Goal: Information Seeking & Learning: Learn about a topic

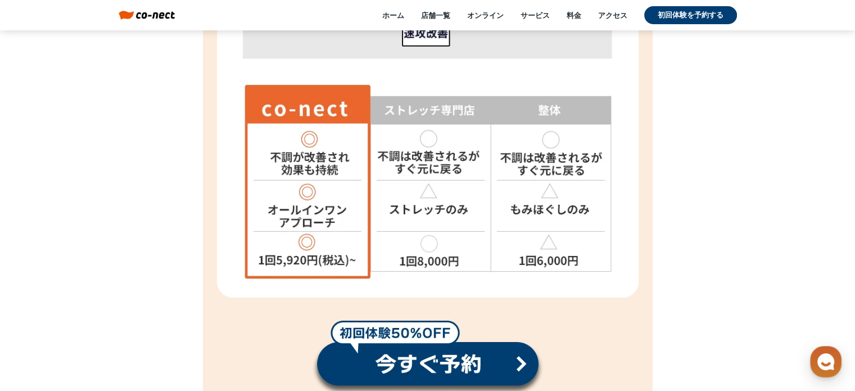
scroll to position [4106, 0]
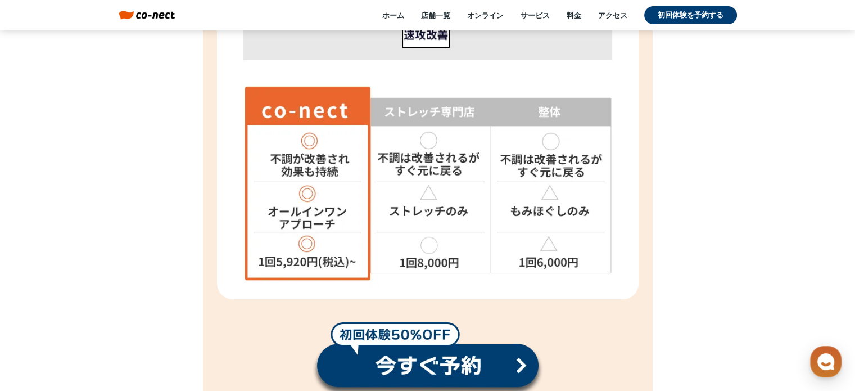
click at [571, 21] on div "ホーム 店舗一覧 オンライン サービス 料金 アクセス 初回体験を予約する" at bounding box center [456, 15] width 562 height 18
click at [573, 9] on div "ホーム 店舗一覧 オンライン サービス 料金 アクセス 初回体験を予約する" at bounding box center [456, 15] width 562 height 18
click at [573, 15] on link "料金" at bounding box center [574, 15] width 15 height 10
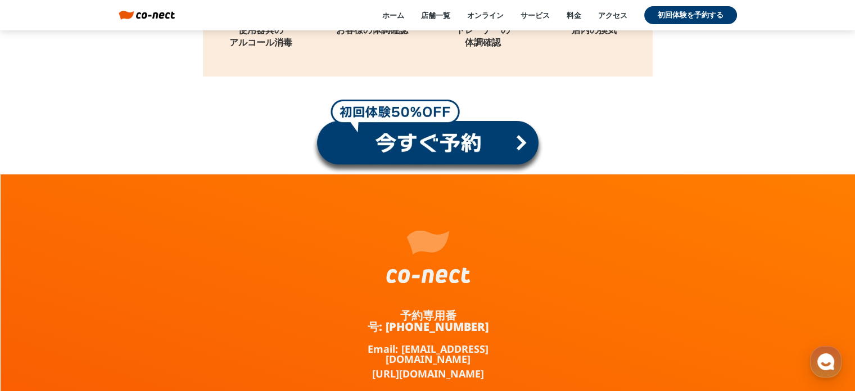
scroll to position [12939, 0]
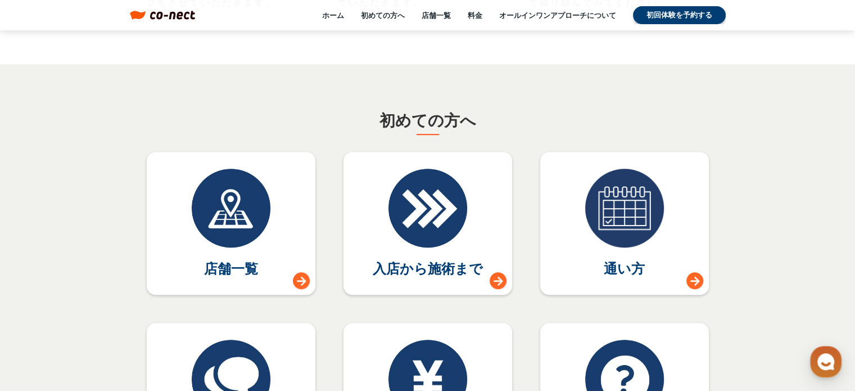
scroll to position [5118, 0]
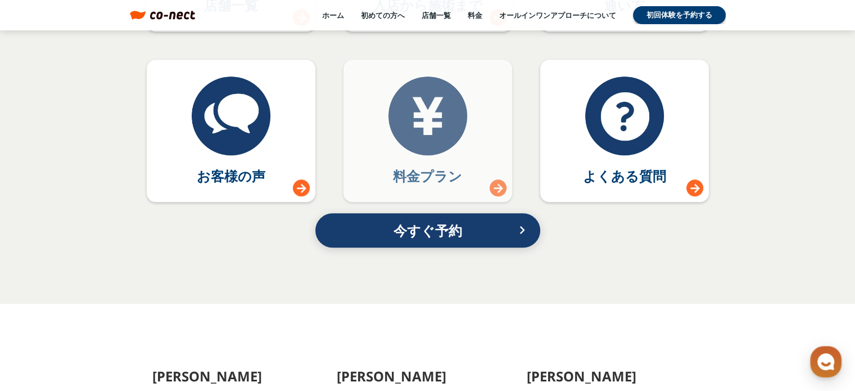
click at [461, 160] on link "料金プラン" at bounding box center [428, 131] width 169 height 143
